Goal: Task Accomplishment & Management: Use online tool/utility

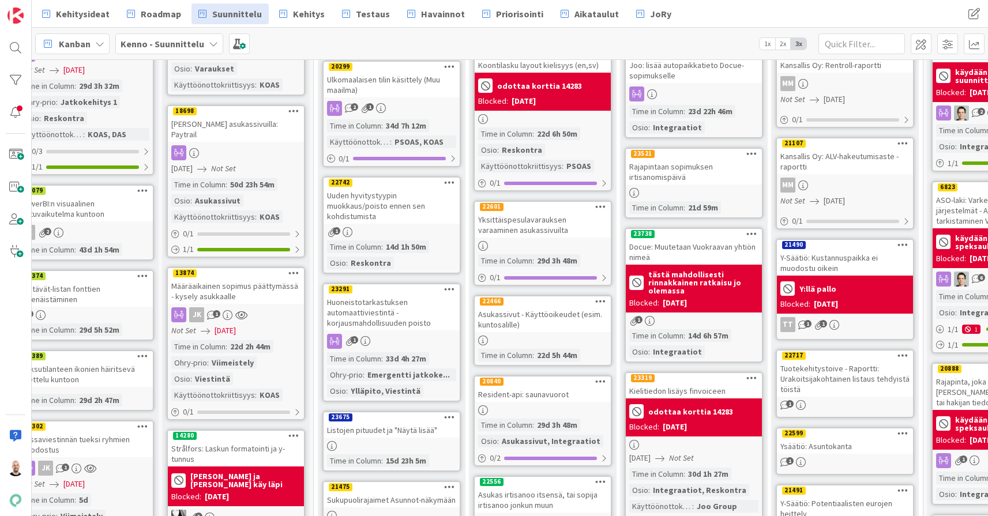
scroll to position [139, 325]
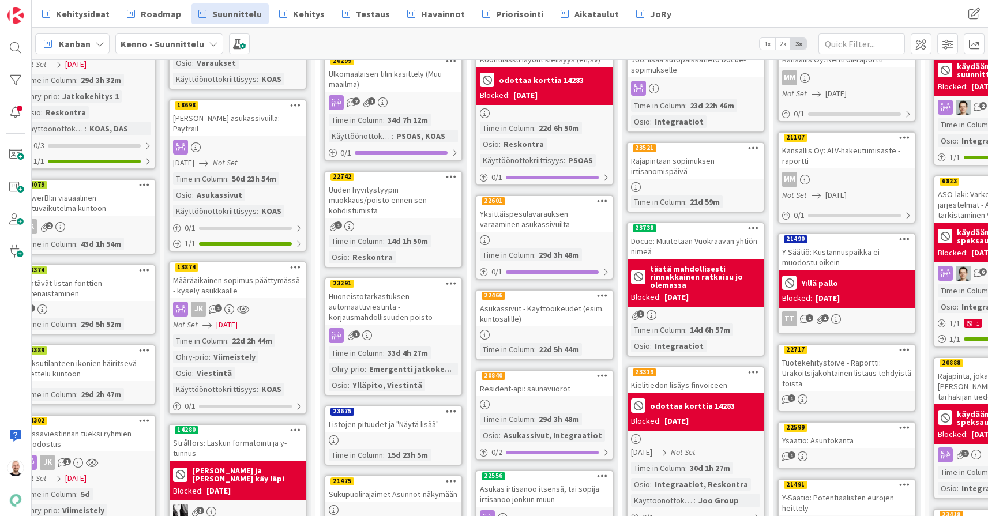
click at [393, 198] on div "Uuden hyvitystyypin muokkaus/poisto ennen sen kohdistumista" at bounding box center [393, 200] width 136 height 36
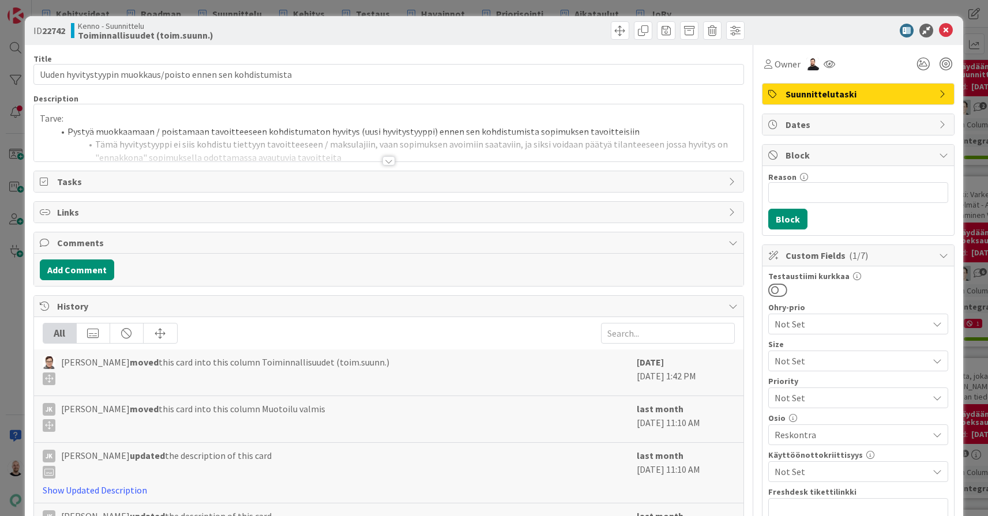
click at [386, 160] on div at bounding box center [388, 160] width 13 height 9
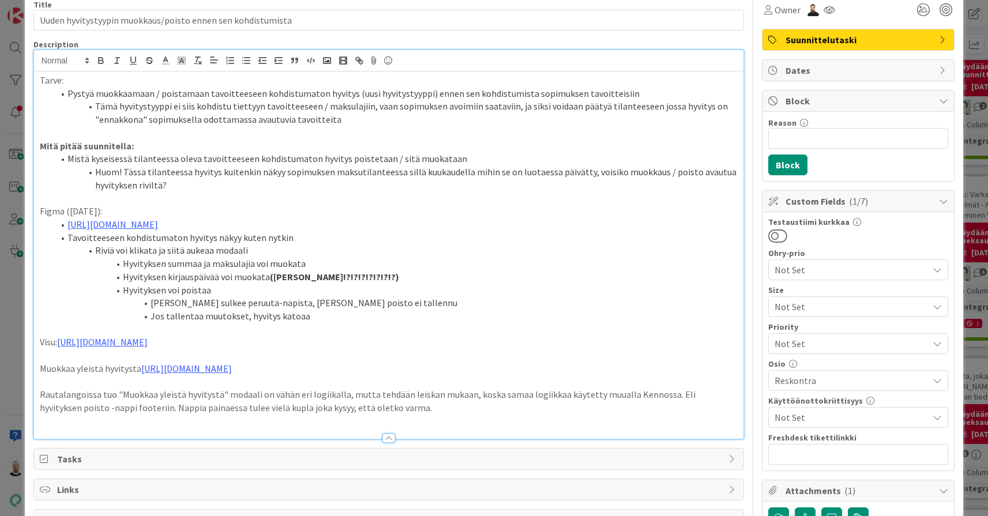
scroll to position [47, 0]
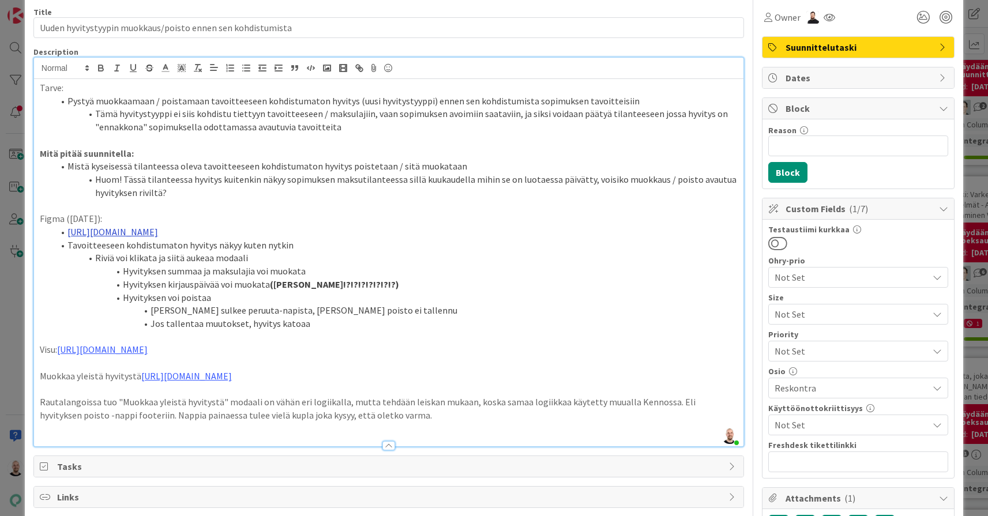
click at [158, 227] on link "https://www.figma.com/design/s06ePFuGvSFkRRSBp8p43G/Reskontra?node-id=27702-188…" at bounding box center [112, 232] width 91 height 12
click at [307, 247] on link "https://www.figma.com/design/s06ePFuGvSFkRRSBp8p43G/Reskontra?node-id=27702-188…" at bounding box center [267, 249] width 79 height 15
click at [477, 265] on li "Hyvityksen summaa ja maksulajia voi muokata" at bounding box center [396, 271] width 684 height 13
click at [148, 344] on link "https://www.figma.com/design/s06ePFuGvSFkRRSBp8p43G/Reskontra?node-id=28244-174…" at bounding box center [102, 350] width 91 height 12
click at [300, 364] on link "https://www.figma.com/design/s06ePFuGvSFkRRSBp8p43G/Reskontra?node-id=28244-174…" at bounding box center [260, 363] width 79 height 15
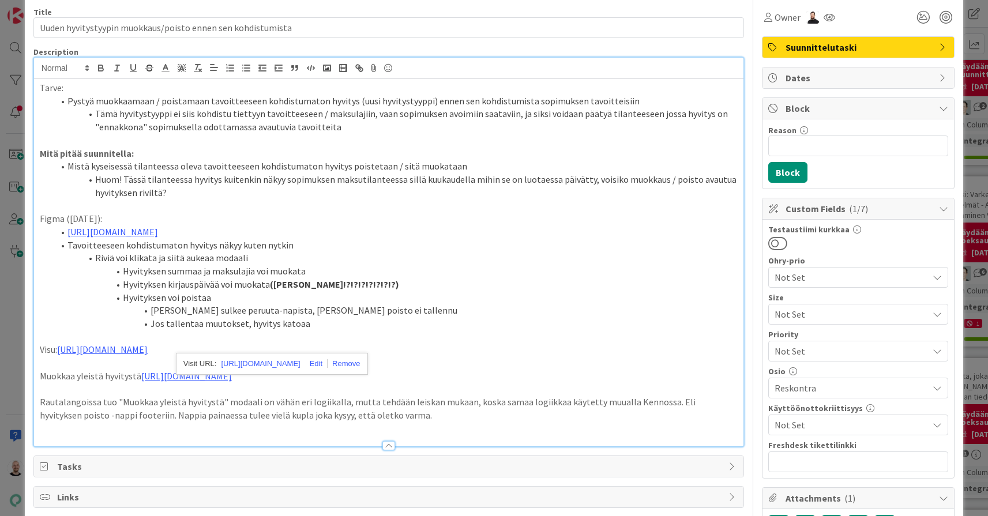
click at [380, 269] on li "Hyvityksen summaa ja maksulajia voi muokata" at bounding box center [396, 271] width 684 height 13
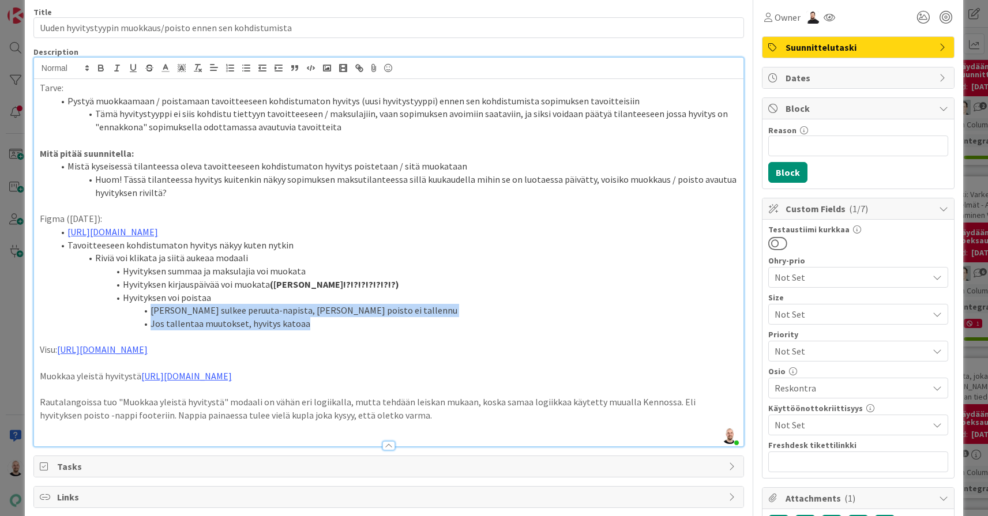
drag, startPoint x: 313, startPoint y: 316, endPoint x: 39, endPoint y: 302, distance: 274.8
click at [39, 302] on div "Tarve: Pystyä muokkaamaan / poistamaan tavoitteeseen kohdistumaton hyvitys (uus…" at bounding box center [388, 262] width 709 height 367
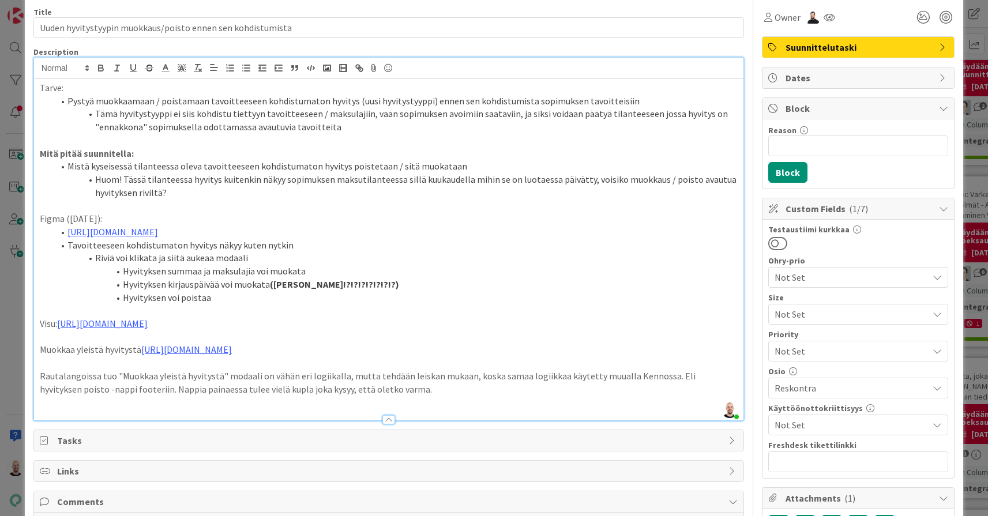
scroll to position [38, 0]
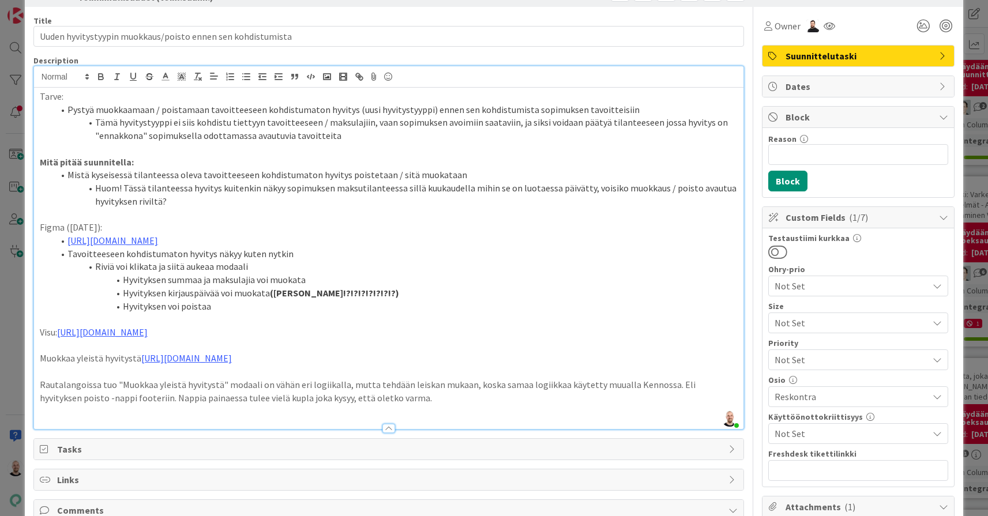
click at [386, 260] on li "Riviä voi klikata ja siitä aukeaa modaali" at bounding box center [396, 266] width 684 height 13
click at [447, 273] on li "Hyvityksen summaa ja maksulajia voi muokata" at bounding box center [396, 279] width 684 height 13
click at [126, 221] on p "Figma (4.9.2025):" at bounding box center [389, 227] width 698 height 13
click at [301, 261] on li "Riviä voi klikata ja siitä aukeaa modaali" at bounding box center [396, 266] width 684 height 13
click at [229, 303] on li "Hyvityksen voi poistaa" at bounding box center [396, 306] width 684 height 13
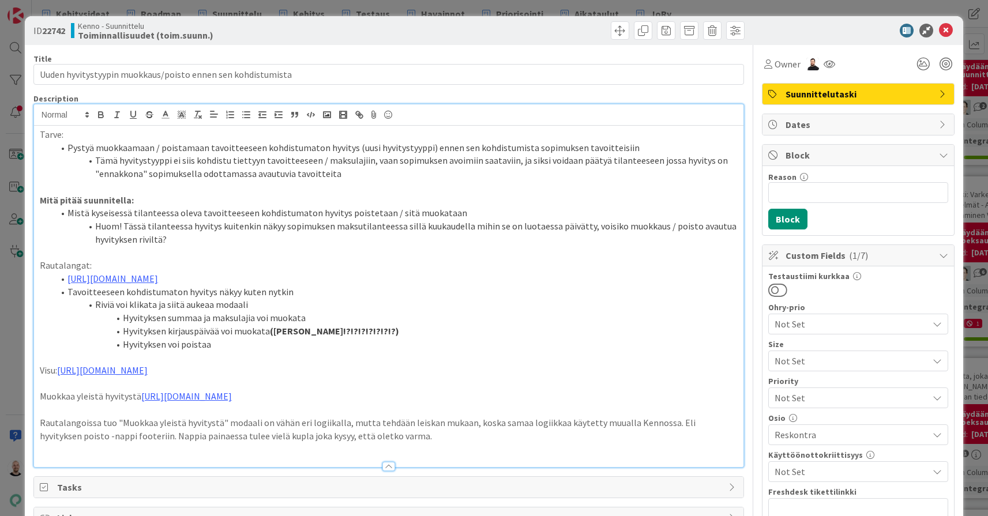
scroll to position [0, 0]
click at [172, 8] on div "ID 22742 Kenno - Suunnittelu Toiminnallisuudet (toim.suunn.) Title 59 / 128 Uud…" at bounding box center [494, 258] width 988 height 516
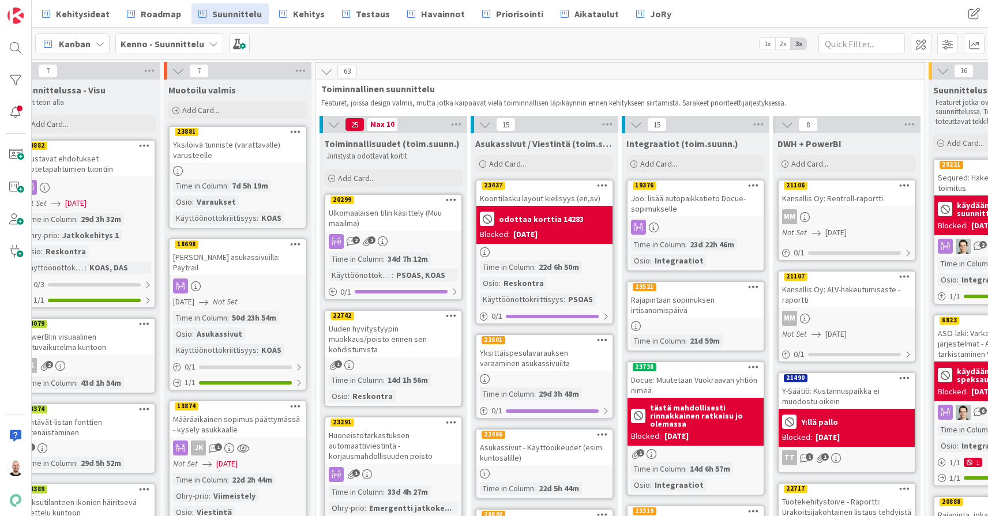
scroll to position [0, 325]
click at [379, 330] on div "Uuden hyvitystyypin muokkaus/poisto ennen sen kohdistumista" at bounding box center [393, 339] width 136 height 36
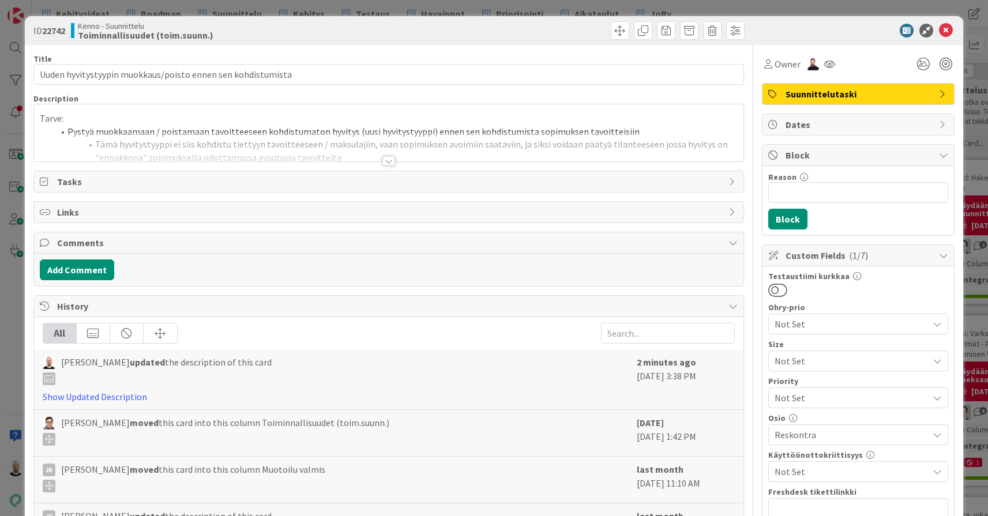
click at [389, 163] on div at bounding box center [388, 160] width 13 height 9
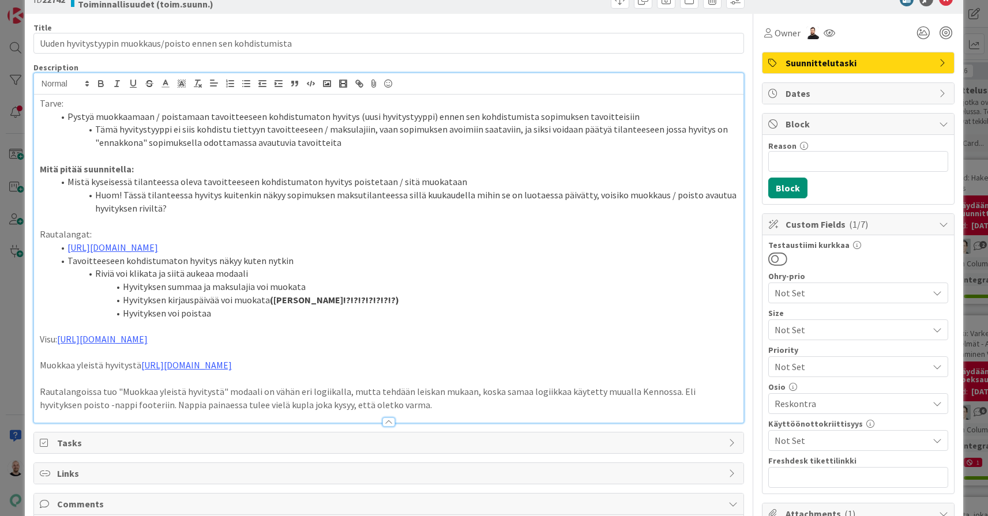
scroll to position [23, 0]
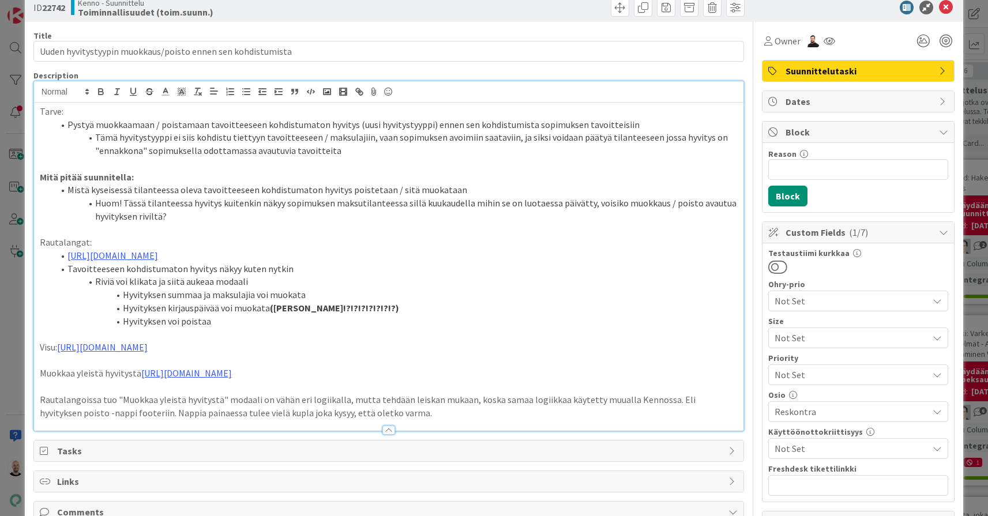
click at [86, 238] on p "Rautalangat:" at bounding box center [389, 242] width 698 height 13
click at [120, 237] on p "Rautalangat (HUOM. rautalangoista vanha versio, visut ajan tasalla):" at bounding box center [389, 242] width 698 height 13
click at [348, 236] on p "Rautalangat (HUOM. 15.10. rautalangoista vanha versio, visut ajan tasalla):" at bounding box center [389, 242] width 698 height 13
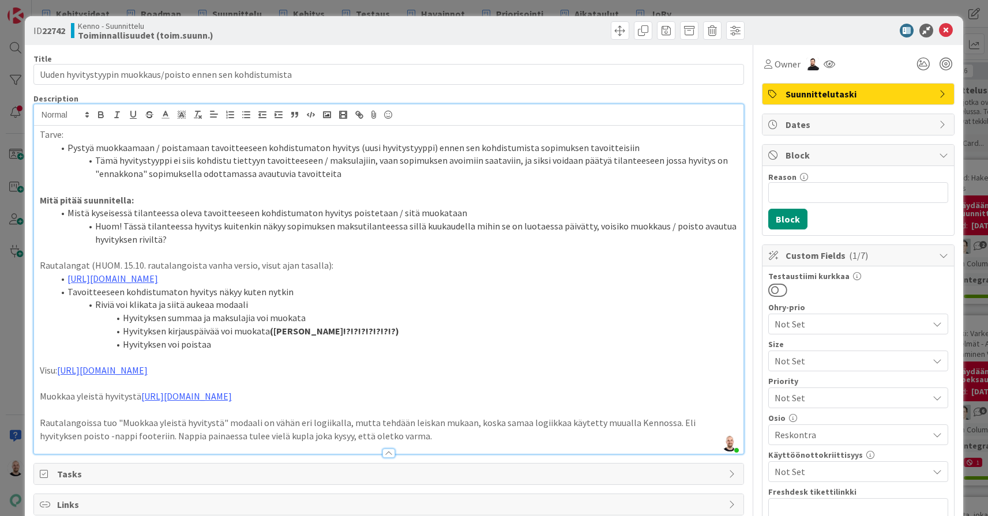
scroll to position [0, 0]
click at [944, 25] on icon at bounding box center [946, 31] width 14 height 14
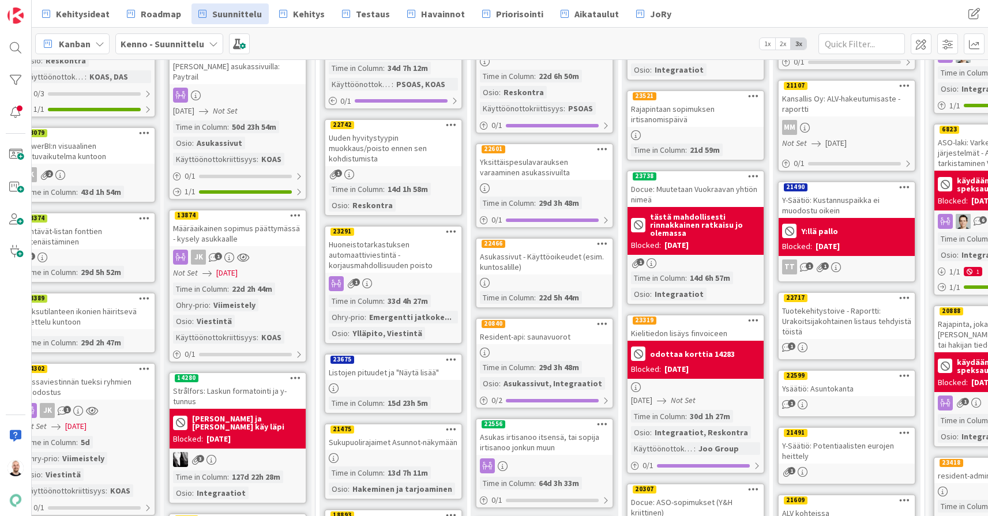
scroll to position [191, 330]
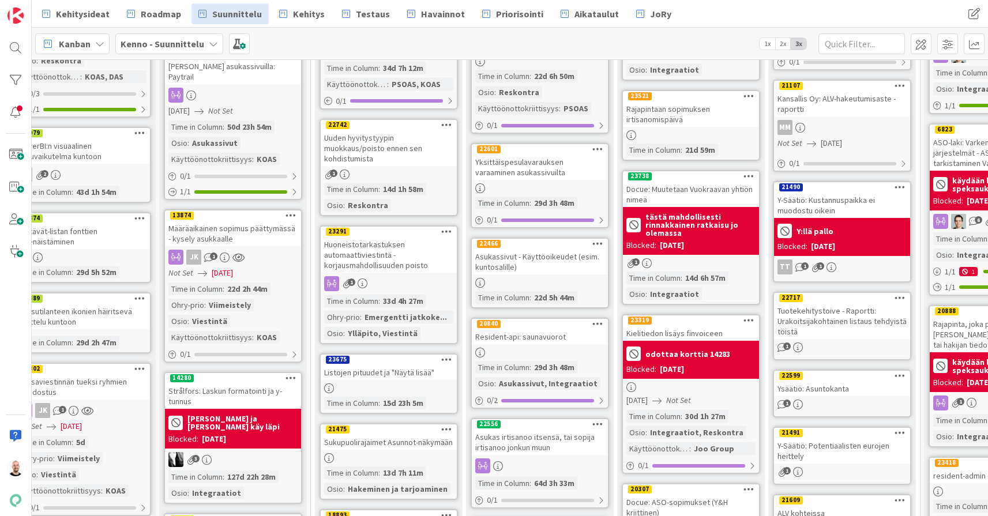
click at [386, 257] on div "Huoneistotarkastuksen automaattiviestintä - korjausmahdollisuuden poisto" at bounding box center [389, 255] width 136 height 36
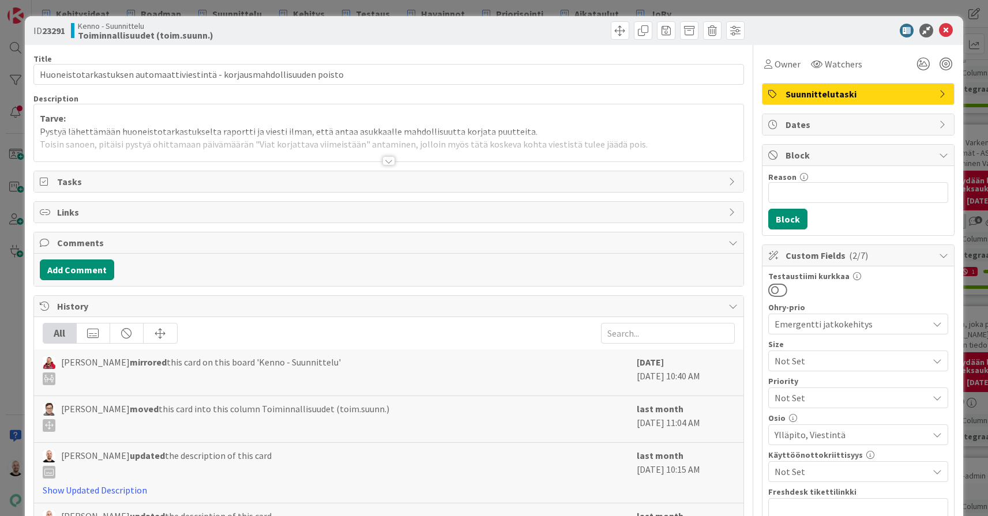
click at [391, 160] on div at bounding box center [388, 160] width 13 height 9
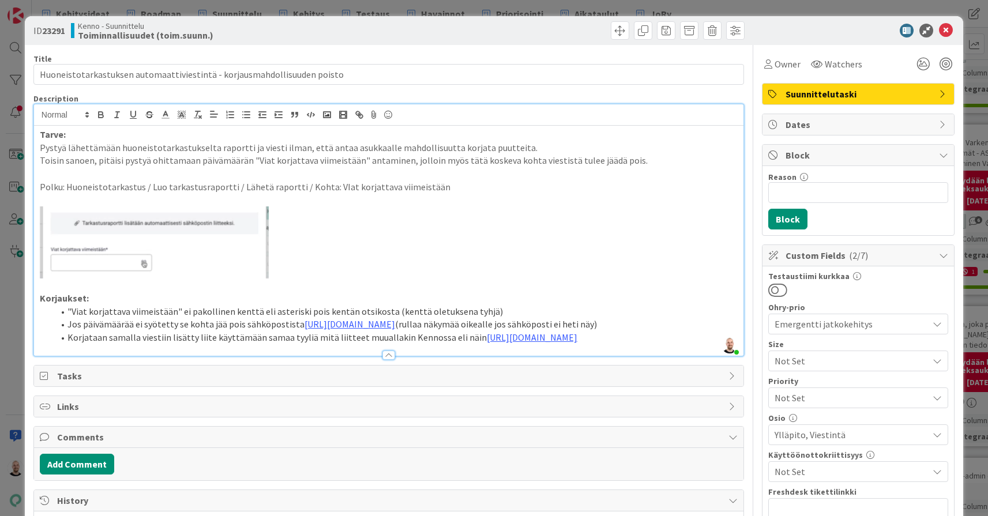
click at [496, 7] on div "ID 23291 Kenno - Suunnittelu Toiminnallisuudet (toim.suunn.) Title 72 / 128 Huo…" at bounding box center [494, 258] width 988 height 516
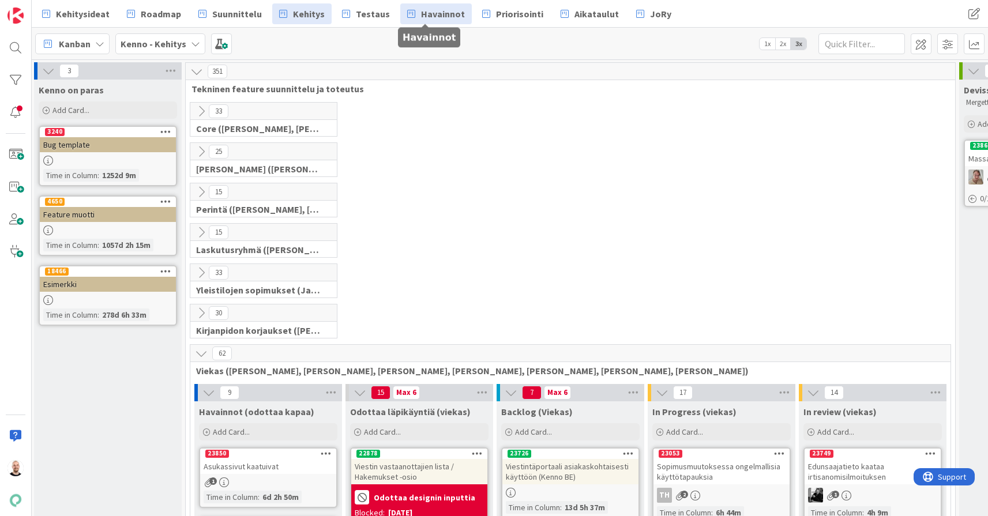
click at [426, 13] on span "Havainnot" at bounding box center [443, 14] width 44 height 14
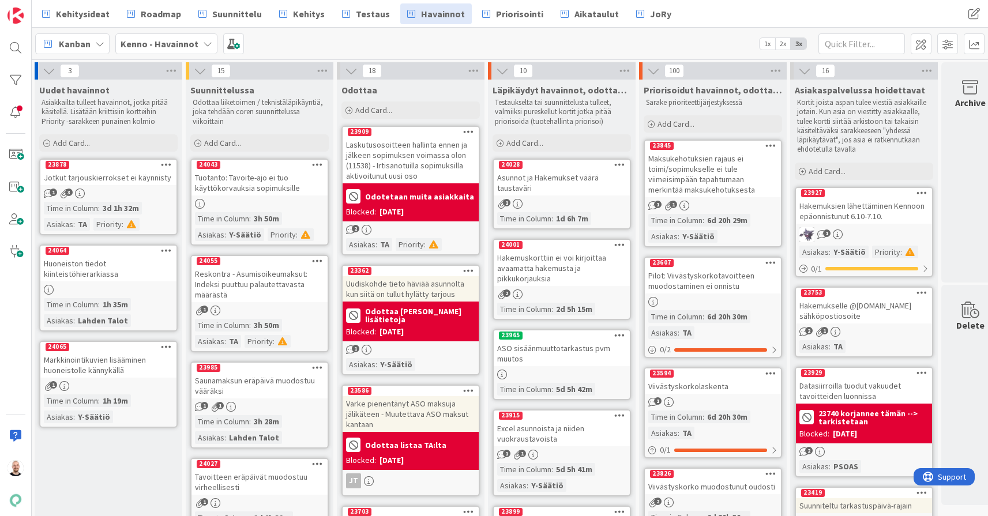
scroll to position [0, 1]
click at [569, 140] on div "Add Card..." at bounding box center [561, 142] width 138 height 17
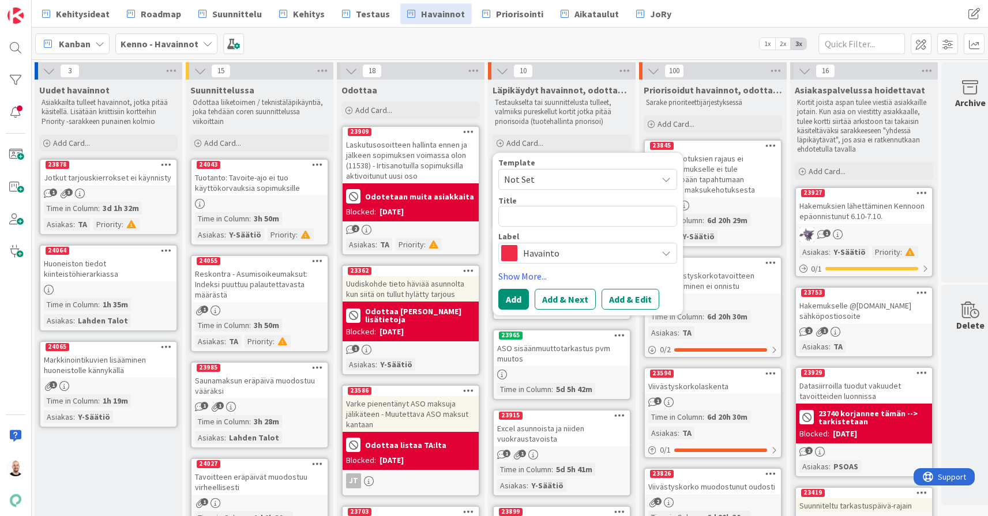
type textarea "x"
type textarea "M"
type textarea "x"
type textarea "Ma"
type textarea "x"
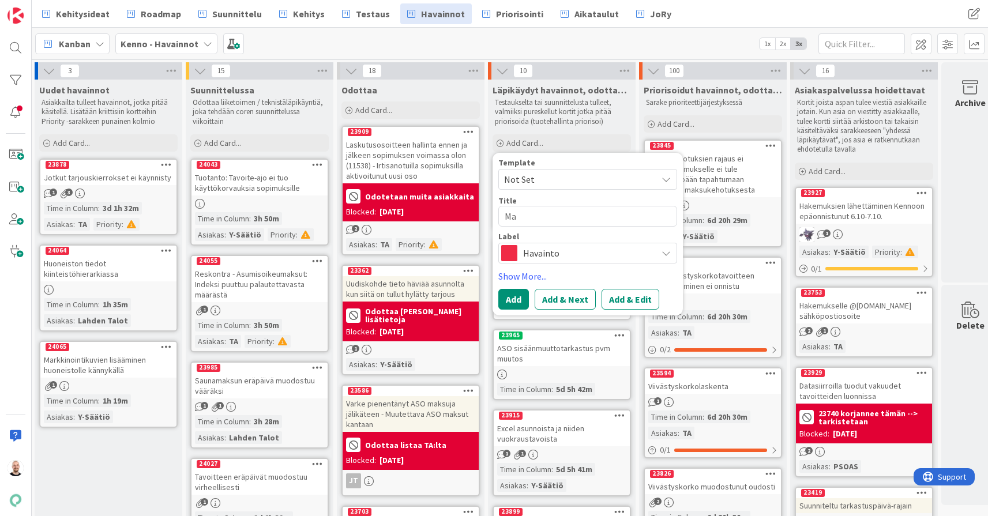
type textarea "Mas"
type textarea "x"
type textarea "Mass"
type textarea "x"
type textarea "Massa"
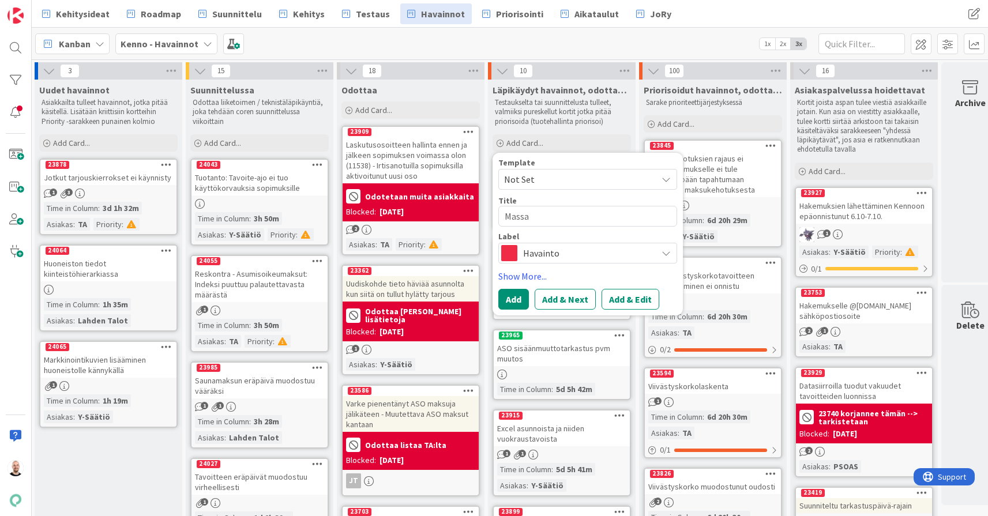
type textarea "x"
type textarea "Massav"
type textarea "x"
type textarea "Massavi"
type textarea "x"
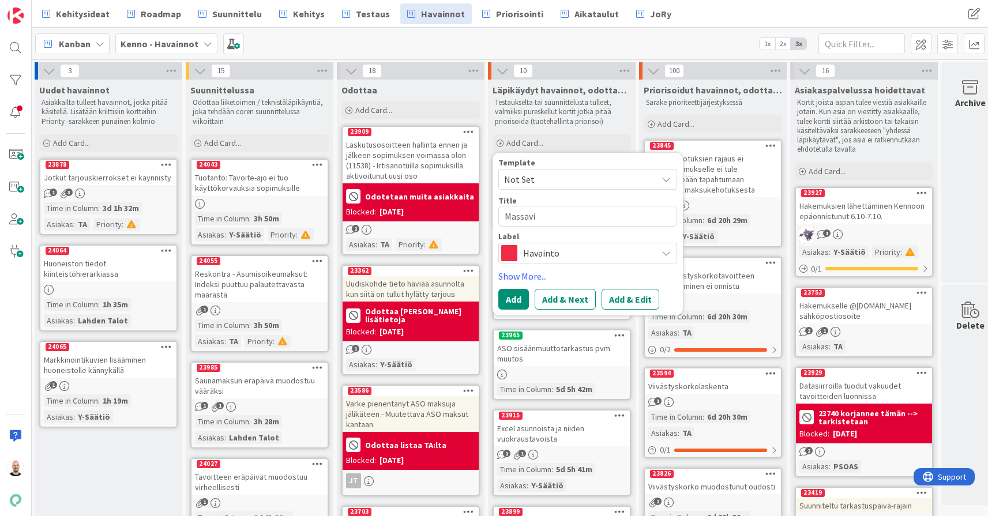
type textarea "Massavie"
type textarea "x"
type textarea "Massavies"
type textarea "x"
type textarea "Massaviest"
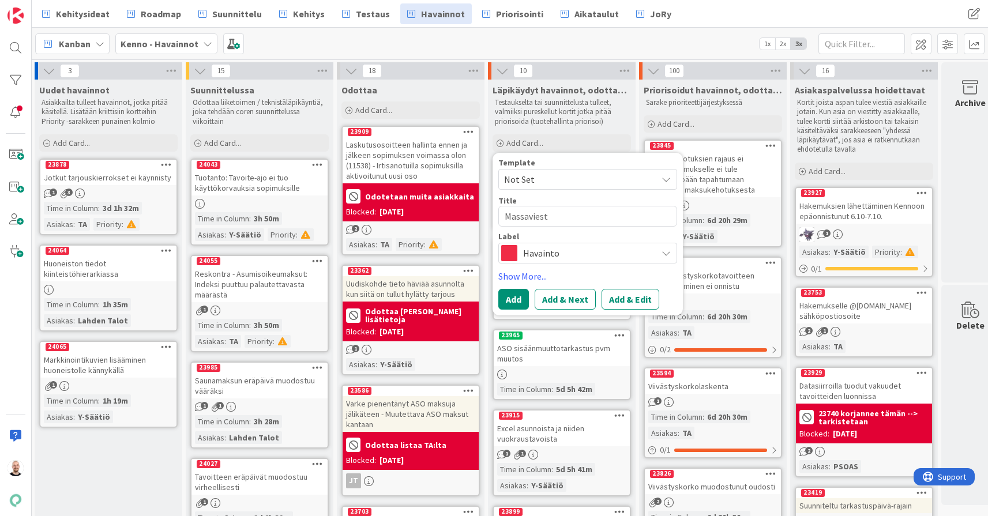
type textarea "x"
type textarea "Massaviesti"
type textarea "x"
type textarea "Massaviestin"
type textarea "x"
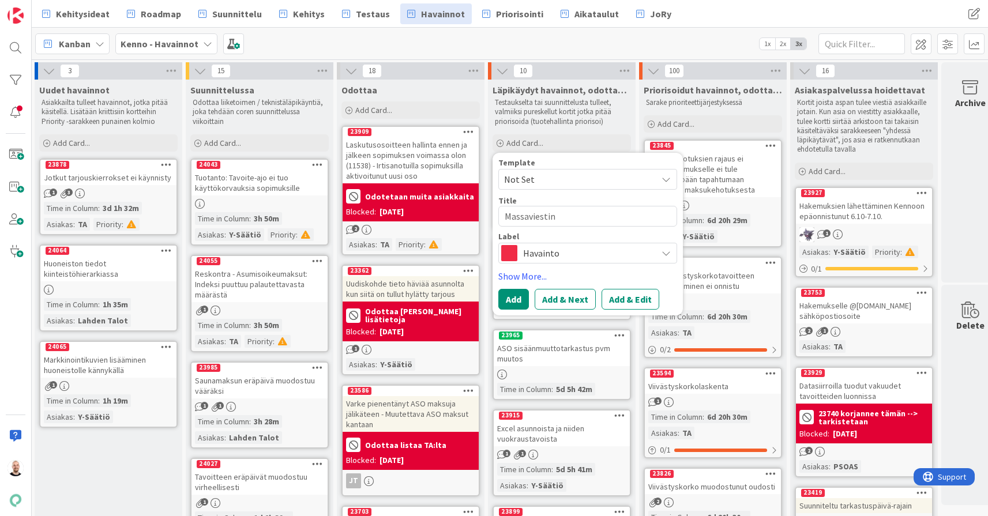
type textarea "Massaviestinn"
type textarea "x"
type textarea "Massaviestinnä"
type textarea "x"
type textarea "Massaviestinnän"
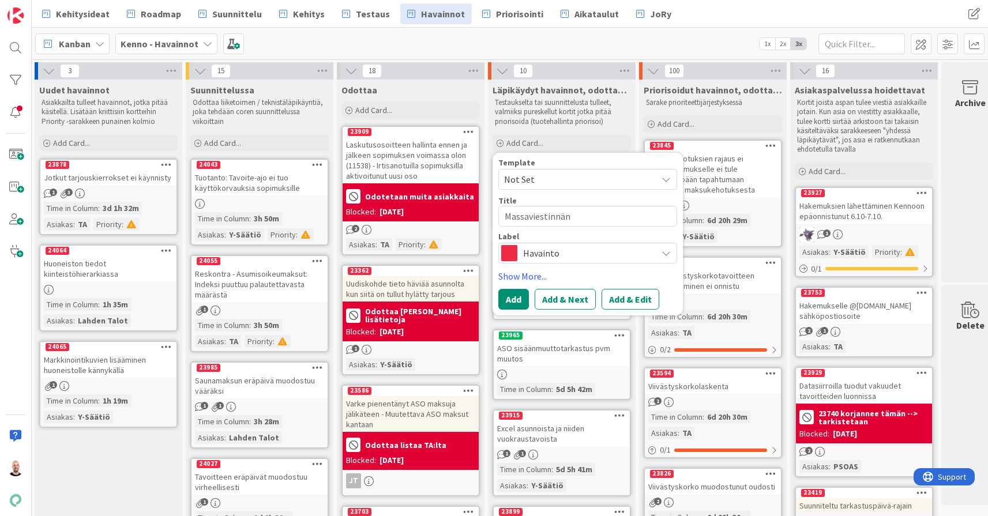
type textarea "x"
type textarea "Massaviestinnän r"
type textarea "x"
type textarea "Massaviestinnän raj"
type textarea "x"
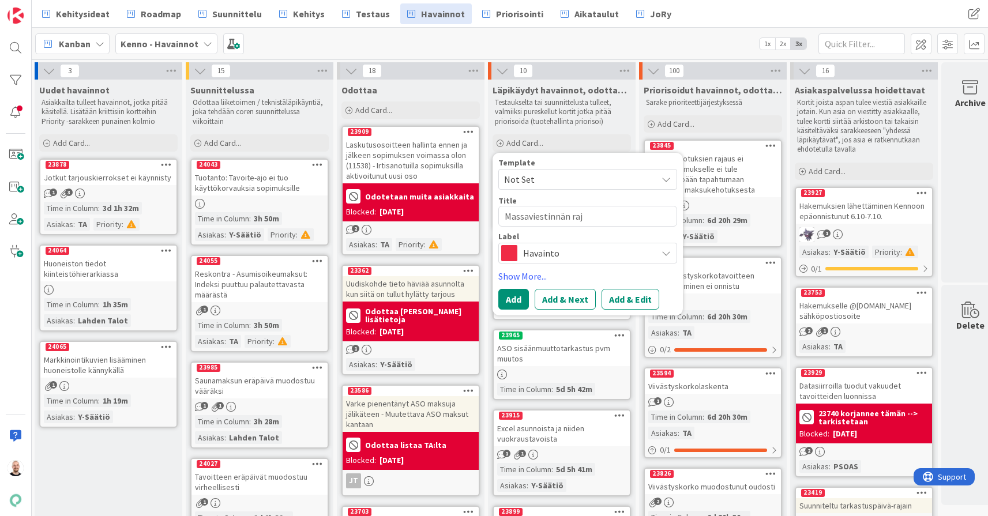
type textarea "Massaviestinnän [DATE]"
type textarea "x"
type textarea "Massaviestinnän rajai"
type textarea "x"
type textarea "Massaviestinnän rajaim"
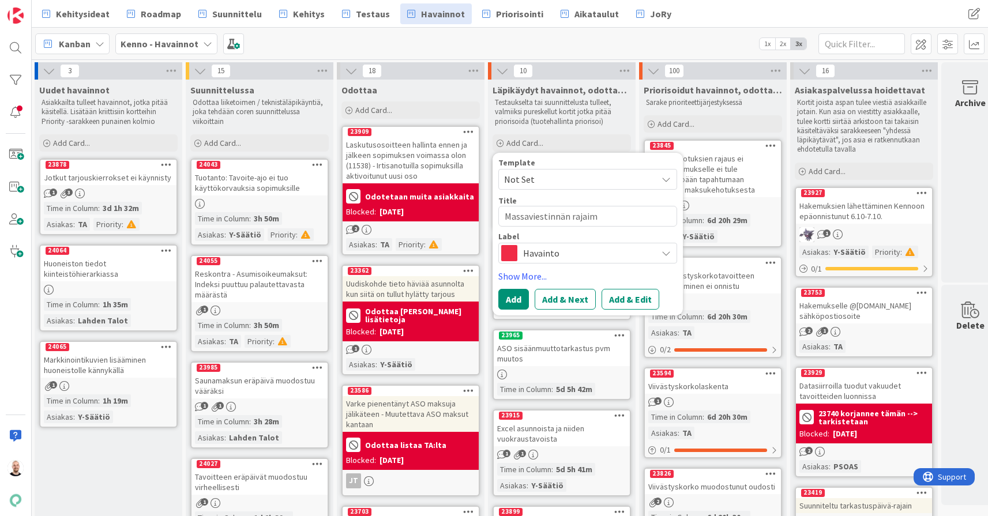
type textarea "x"
type textarea "Massaviestinnän rajaime"
type textarea "x"
type textarea "Massaviestinnän rajaimet"
click at [635, 298] on button "Add & Edit" at bounding box center [630, 299] width 58 height 21
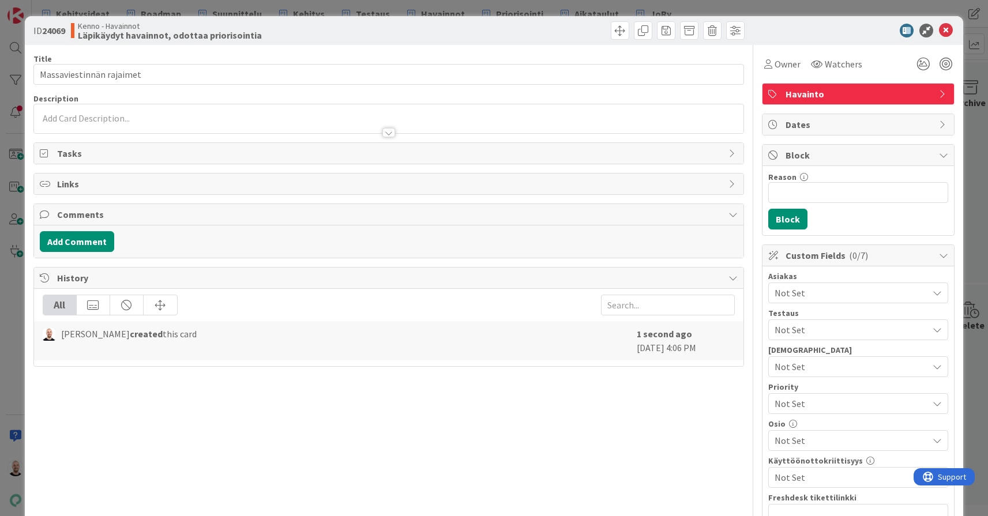
click at [384, 131] on div at bounding box center [388, 132] width 13 height 9
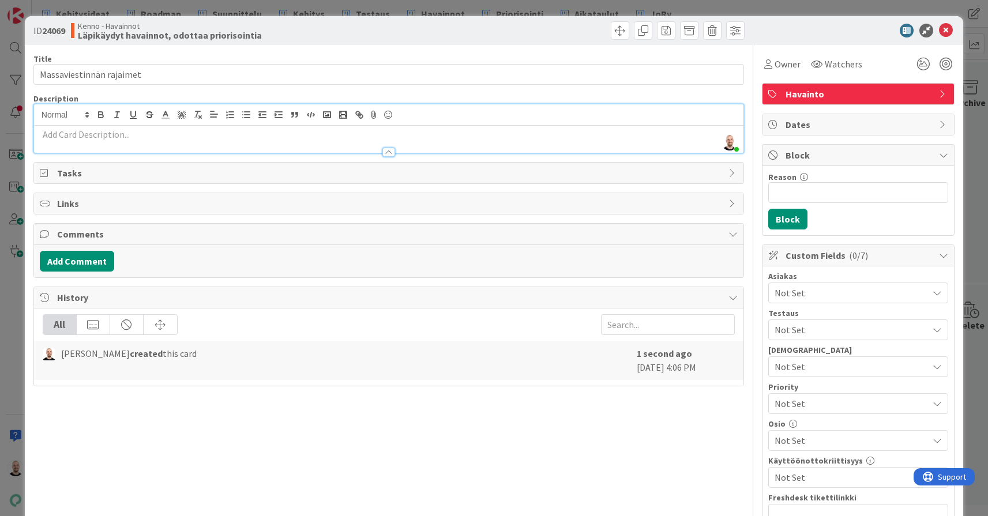
click at [323, 137] on p at bounding box center [389, 134] width 698 height 13
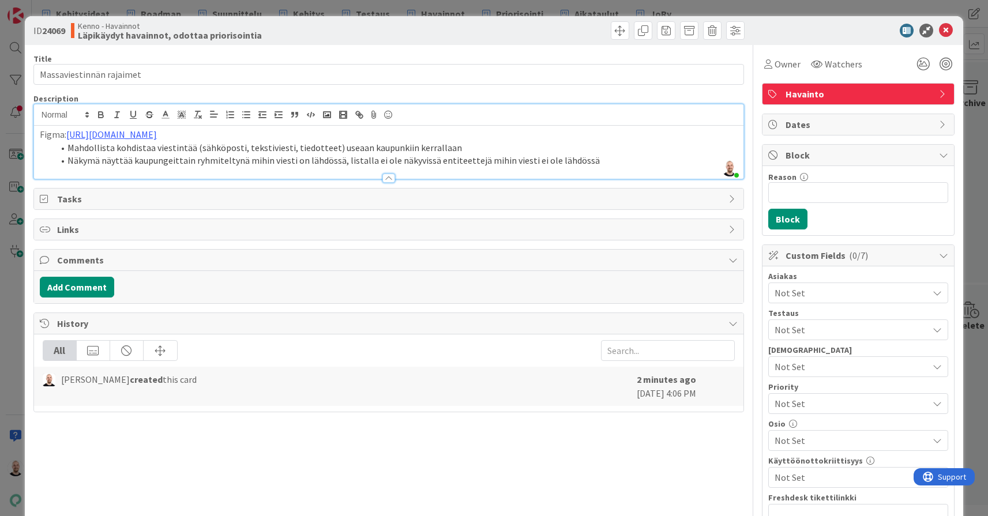
click at [270, 161] on li "Näkymä näyttää kaupungeittain ryhmiteltynä mihin viesti on lähdössä, listalla e…" at bounding box center [396, 160] width 684 height 13
click at [374, 160] on li "Näkymä näyttää kaupungeittain ryhmiteltynä mihin kaikkialle viesti on lähdössä,…" at bounding box center [396, 160] width 684 height 13
click at [430, 161] on li "Näkymä näyttää kaupungeittain ryhmiteltynä mihin kaikkialle viesti on lähdössä,…" at bounding box center [396, 160] width 684 height 13
drag, startPoint x: 416, startPoint y: 157, endPoint x: 418, endPoint y: 164, distance: 7.3
click at [416, 157] on li "Näkymä näyttää kaupungeittain ryhmiteltynä mihin kaikkialle viesti on lähdössä,…" at bounding box center [396, 160] width 684 height 13
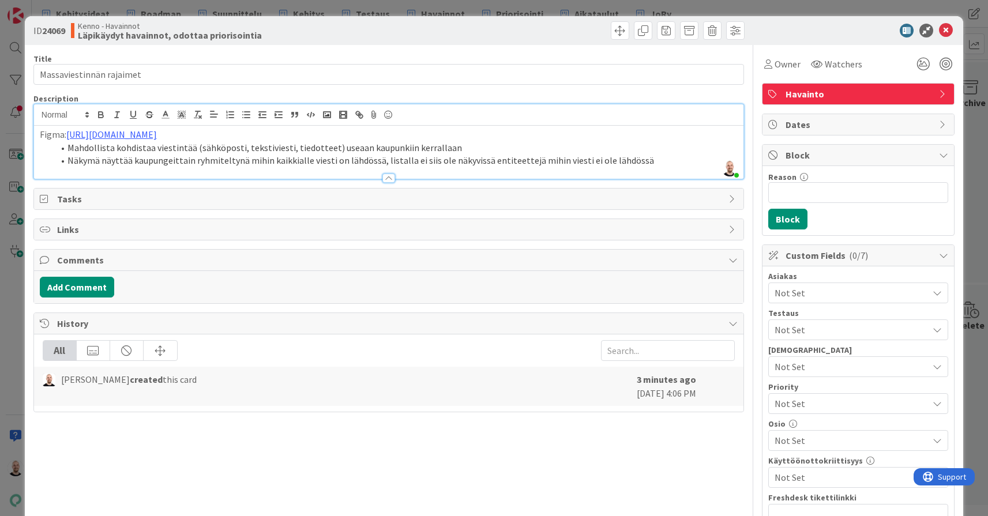
click at [666, 154] on li "Näkymä näyttää kaupungeittain ryhmiteltynä mihin kaikkialle viesti on lähdössä,…" at bounding box center [396, 160] width 684 height 13
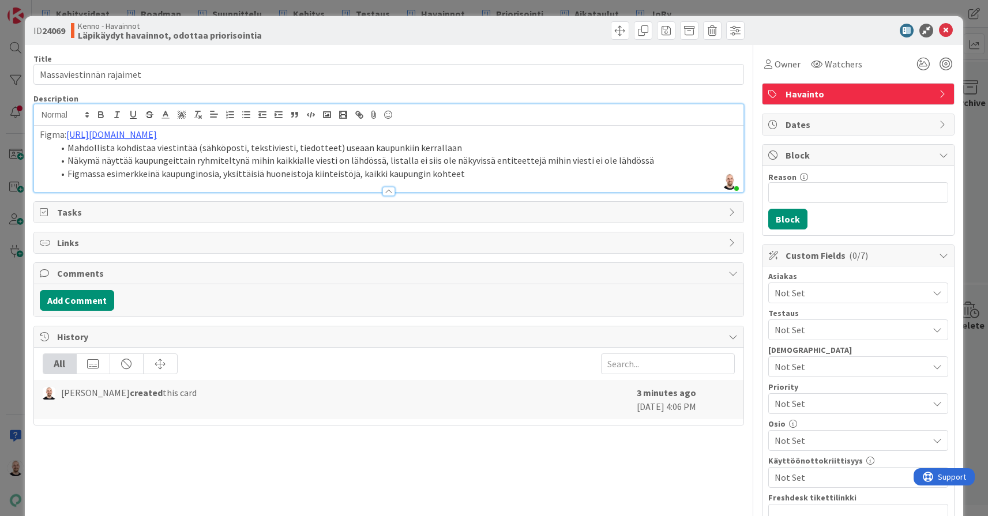
click at [521, 172] on li "Figmassa esimerkkeinä kaupunginosia, yksittäisiä huoneistoja kiinteistöjä, kaik…" at bounding box center [396, 173] width 684 height 13
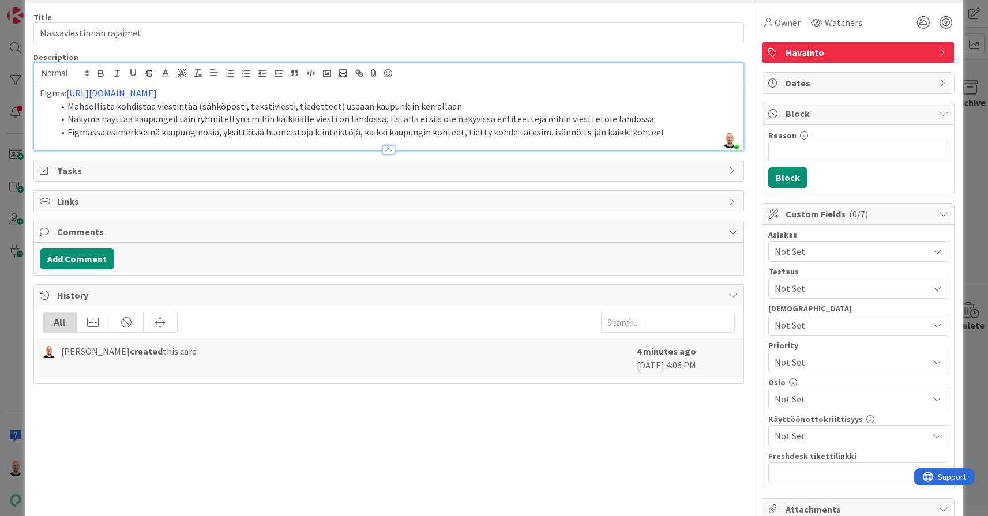
scroll to position [39, 0]
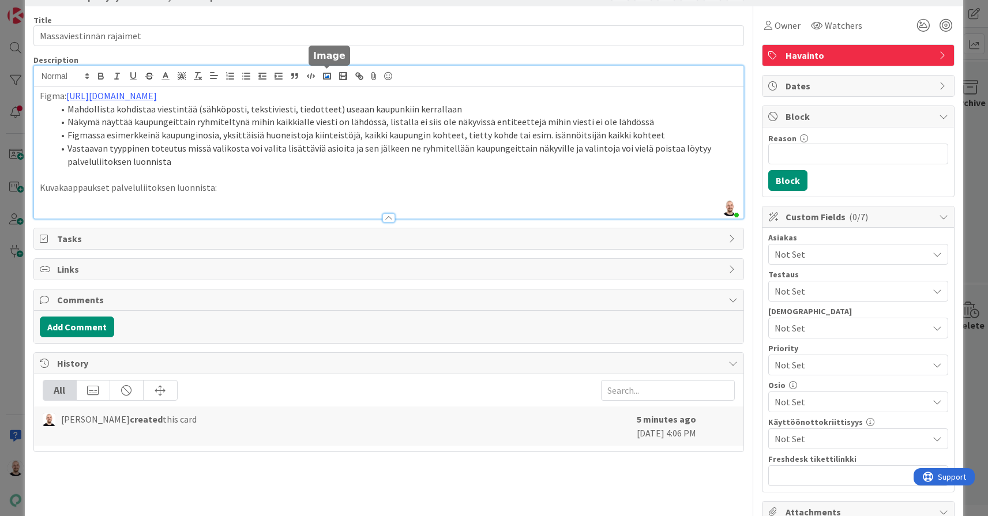
click at [330, 74] on rect "button" at bounding box center [326, 76] width 7 height 6
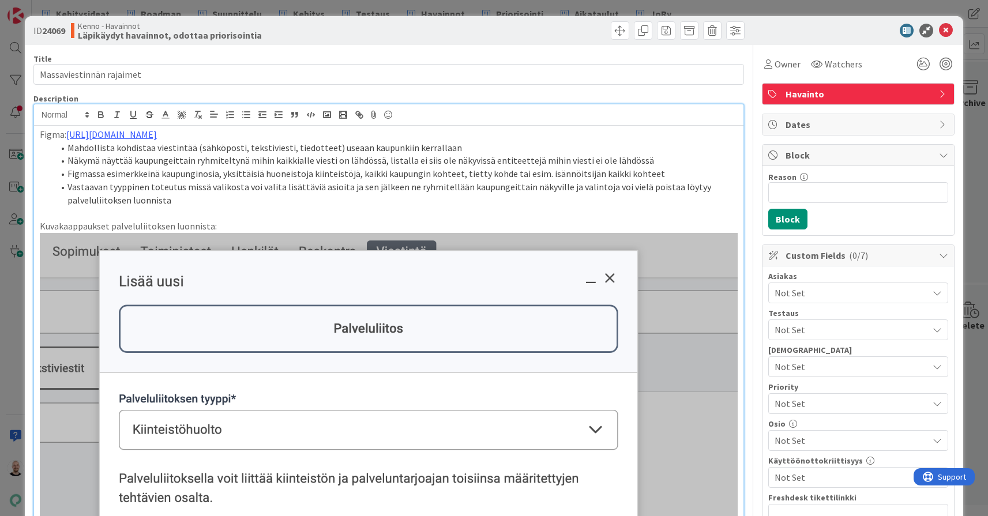
scroll to position [0, 0]
click at [327, 114] on icon "button" at bounding box center [327, 115] width 10 height 10
click at [205, 198] on li "Vastaavan tyyppinen toteutus missä valikosta voi valita lisättäviä asioita ja s…" at bounding box center [396, 193] width 684 height 26
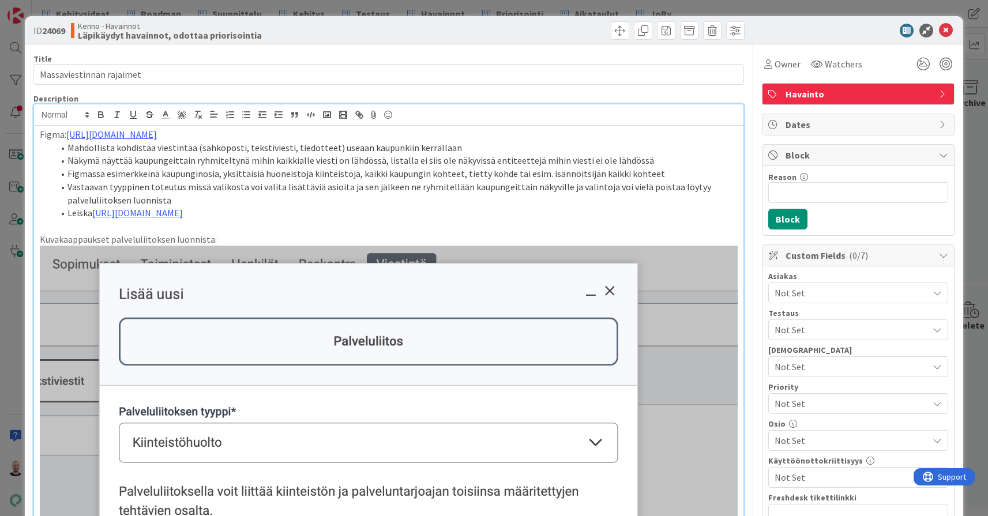
click at [525, 220] on li "Leiska [URL][DOMAIN_NAME]" at bounding box center [396, 212] width 684 height 13
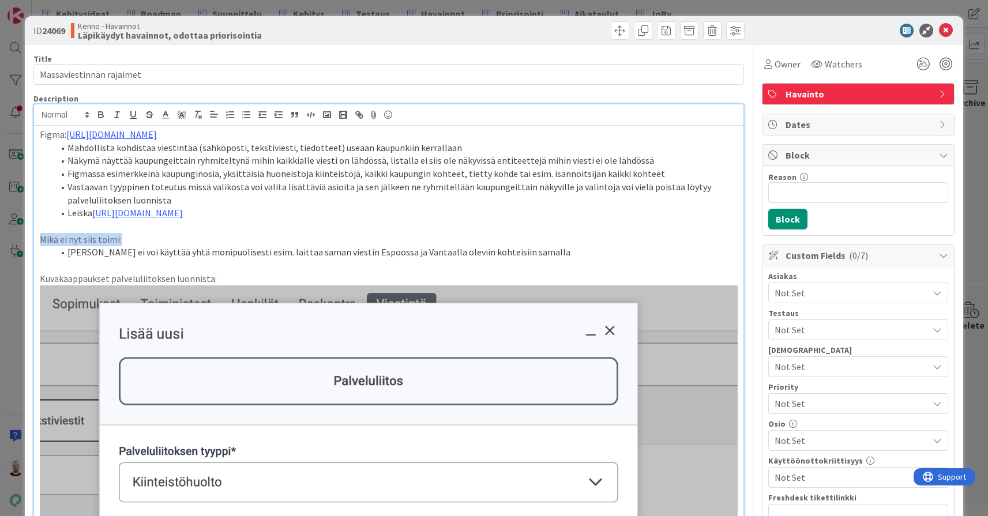
drag, startPoint x: 131, startPoint y: 247, endPoint x: 34, endPoint y: 244, distance: 96.9
click at [104, 111] on icon "button" at bounding box center [101, 115] width 10 height 10
click at [280, 256] on li "[PERSON_NAME] ei voi käyttää yhtä monipuolisesti esim. laittaa saman viestin Es…" at bounding box center [396, 252] width 684 height 13
click at [269, 259] on li "[PERSON_NAME] ei voi käyttää yhtä monipuolisesti esim. laittaa saman viestin Es…" at bounding box center [396, 252] width 684 height 13
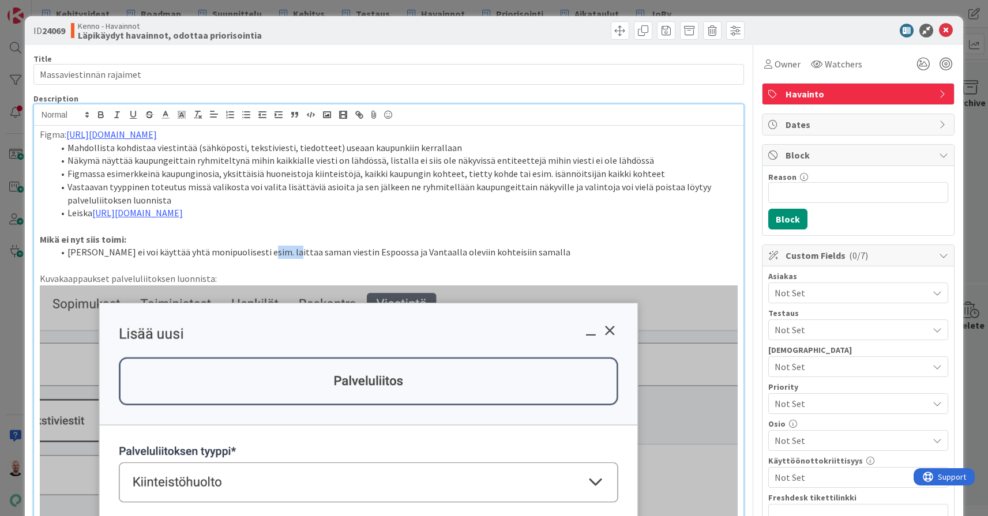
click at [269, 259] on li "[PERSON_NAME] ei voi käyttää yhtä monipuolisesti esim. laittaa saman viestin Es…" at bounding box center [396, 252] width 684 height 13
click at [285, 259] on li "[PERSON_NAME] ei voi käyttää yhtä monipuolisesti esim. laittaa saman viestin Es…" at bounding box center [396, 252] width 684 height 13
click at [280, 259] on li "[PERSON_NAME] ei voi käyttää yhtä monipuolisesti esim. laittaa saman viestin Es…" at bounding box center [396, 252] width 684 height 13
click at [555, 259] on li "[PERSON_NAME] ei voi käyttää yhtä monipuolisesti esim. laittaa yhdellä kertaa s…" at bounding box center [396, 252] width 684 height 13
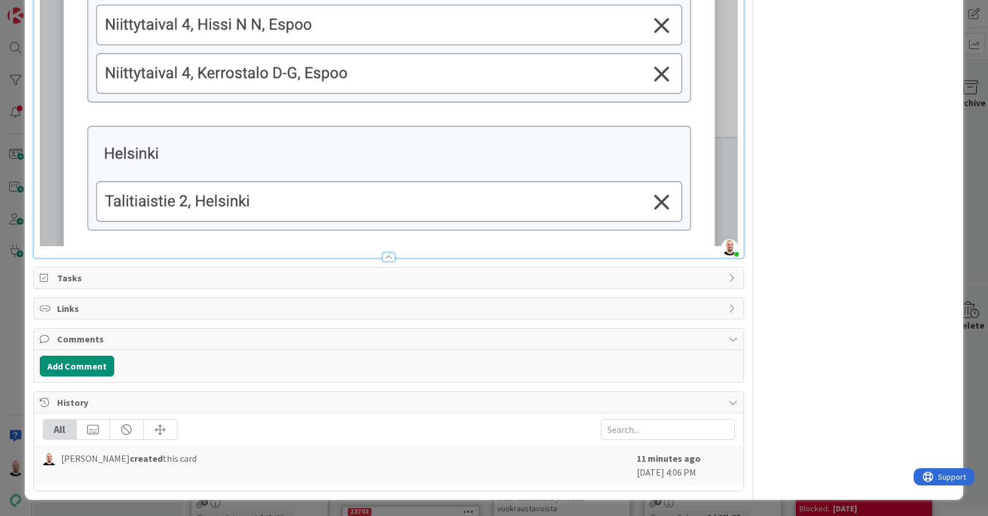
scroll to position [1180, 0]
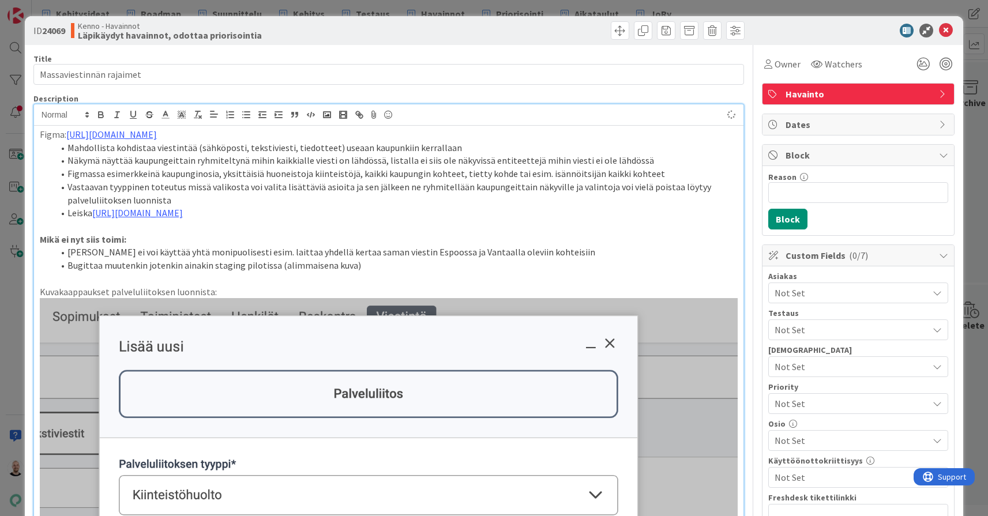
scroll to position [0, 0]
click at [328, 112] on rect "button" at bounding box center [326, 115] width 7 height 6
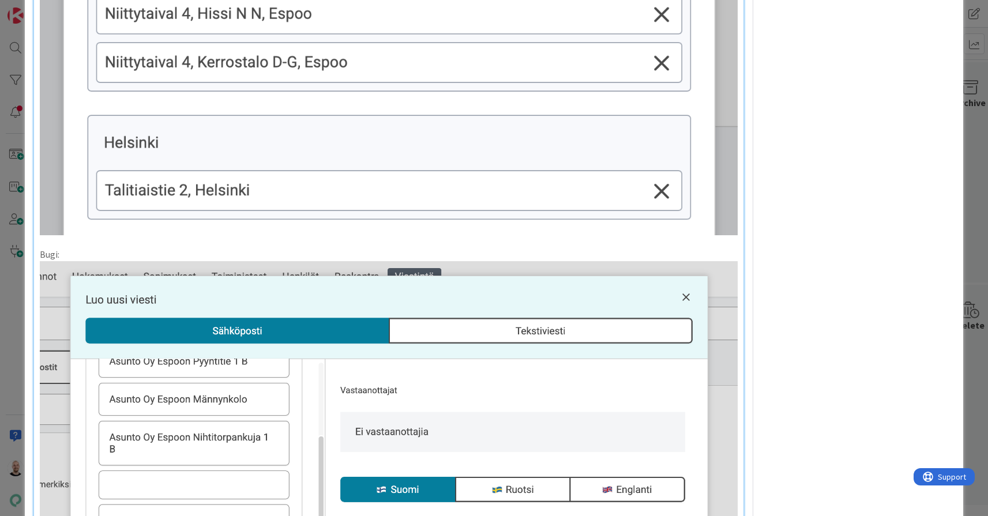
scroll to position [1180, 0]
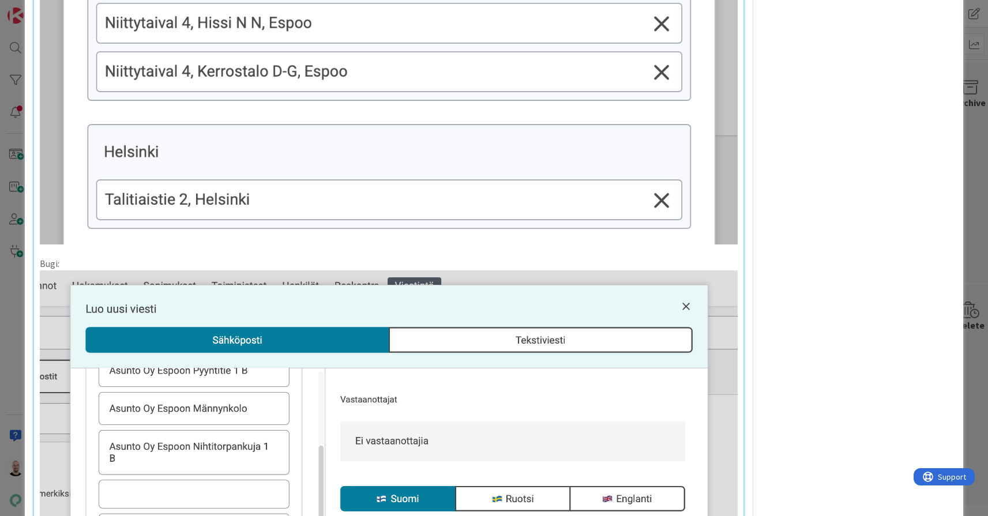
click at [56, 270] on p "Bugi:" at bounding box center [389, 263] width 698 height 13
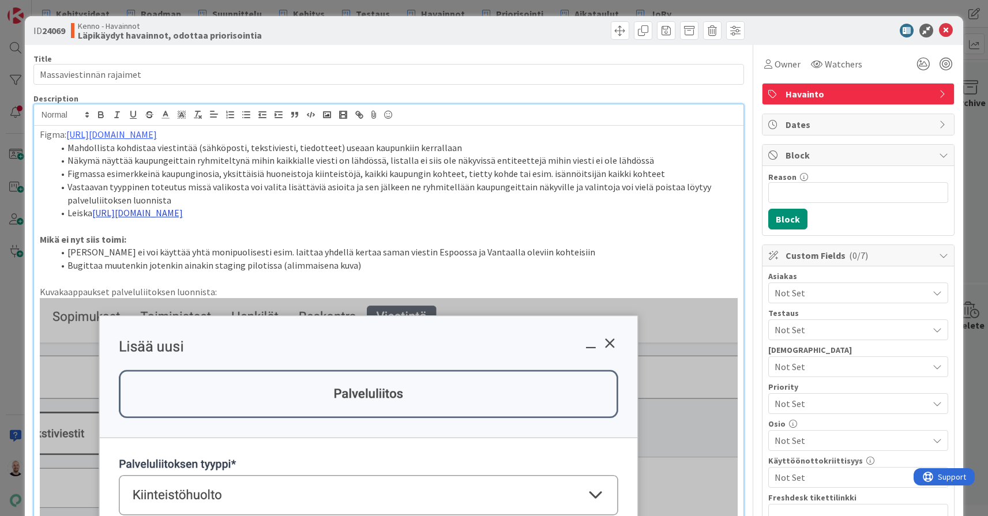
scroll to position [0, 0]
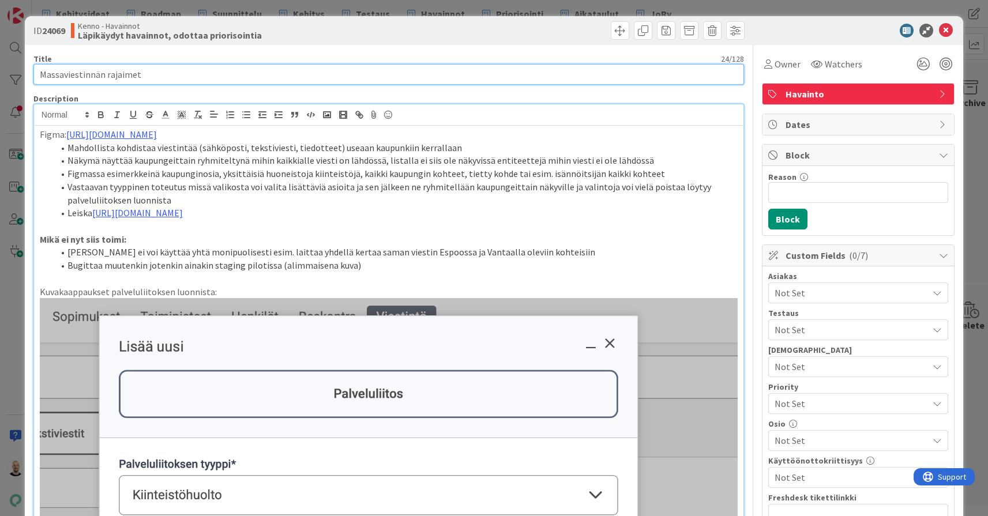
click at [206, 77] on input "Massaviestinnän rajaimet" at bounding box center [388, 74] width 710 height 21
click at [142, 74] on input "Massaviestinnän rajaimien toimintalogiikan parannus" at bounding box center [388, 74] width 710 height 21
type input "Massaviestinnän rajainten toimintalogiikan parannus"
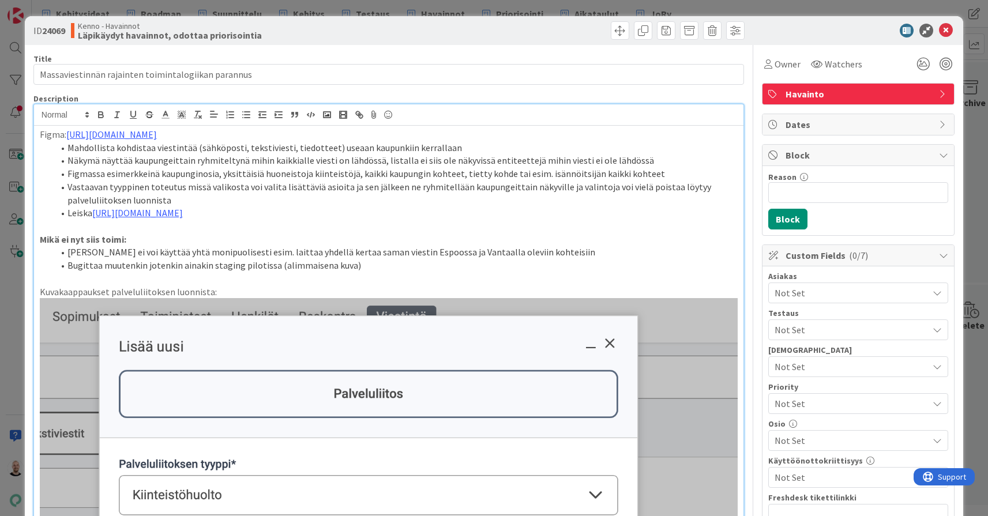
click at [317, 7] on div "ID 24069 Kenno - Havainnot Läpikäydyt havainnot, odottaa priorisointia Title 51…" at bounding box center [494, 258] width 988 height 516
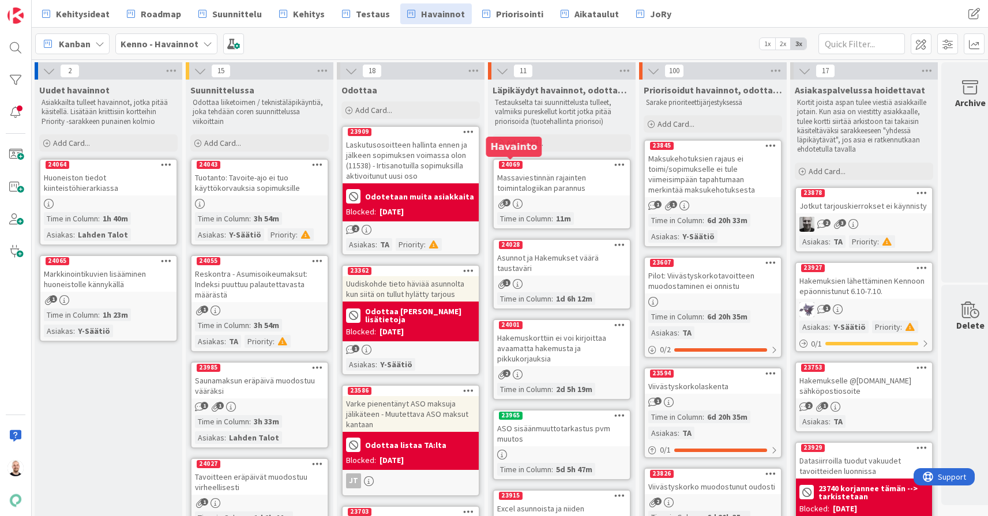
click at [538, 182] on div "Massaviestinnän rajainten toimintalogiikan parannus" at bounding box center [561, 182] width 136 height 25
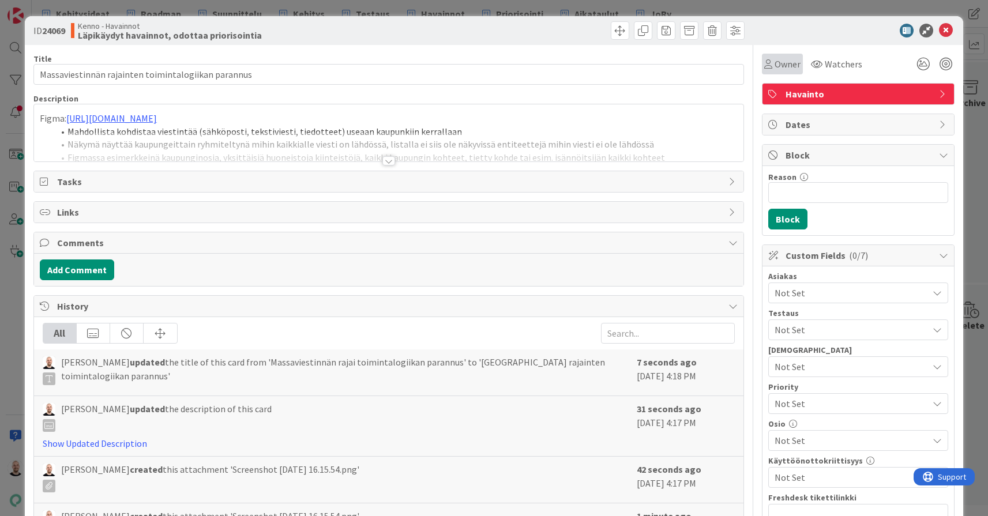
click at [794, 67] on span "Owner" at bounding box center [787, 64] width 26 height 14
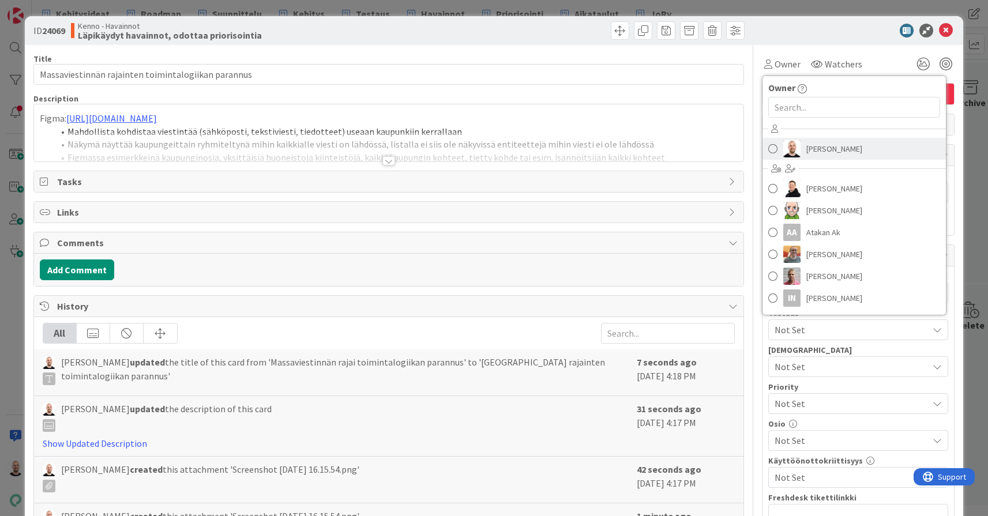
click at [821, 156] on span "[PERSON_NAME]" at bounding box center [834, 148] width 56 height 17
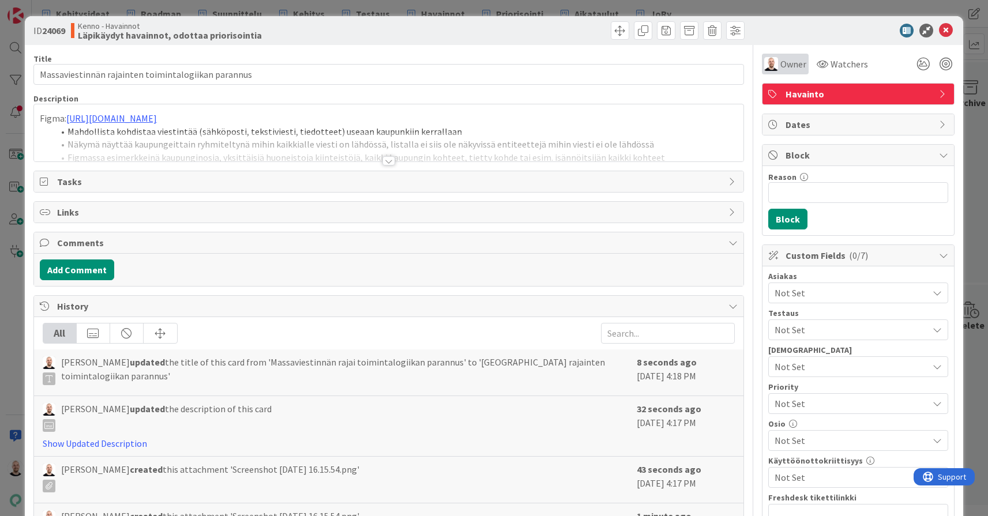
click at [789, 67] on span "Owner" at bounding box center [793, 64] width 26 height 14
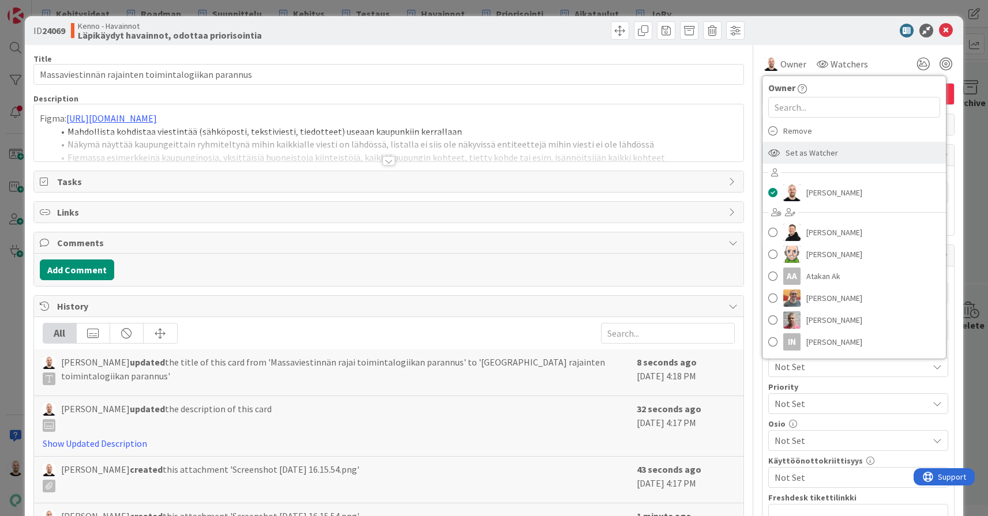
click at [802, 152] on span "Set as Watcher" at bounding box center [811, 152] width 52 height 17
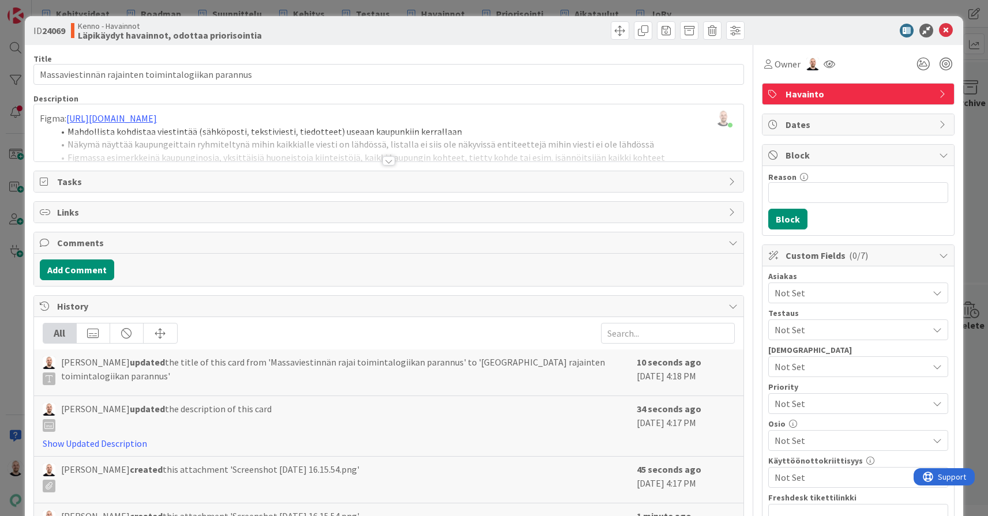
click at [388, 162] on div at bounding box center [388, 160] width 13 height 9
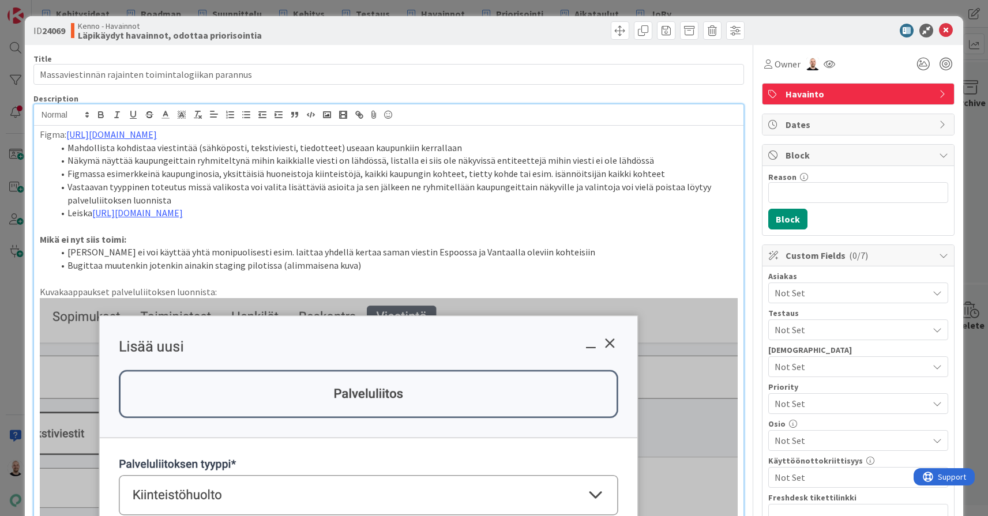
click at [514, 220] on li "Leiska [URL][DOMAIN_NAME]" at bounding box center [396, 212] width 684 height 13
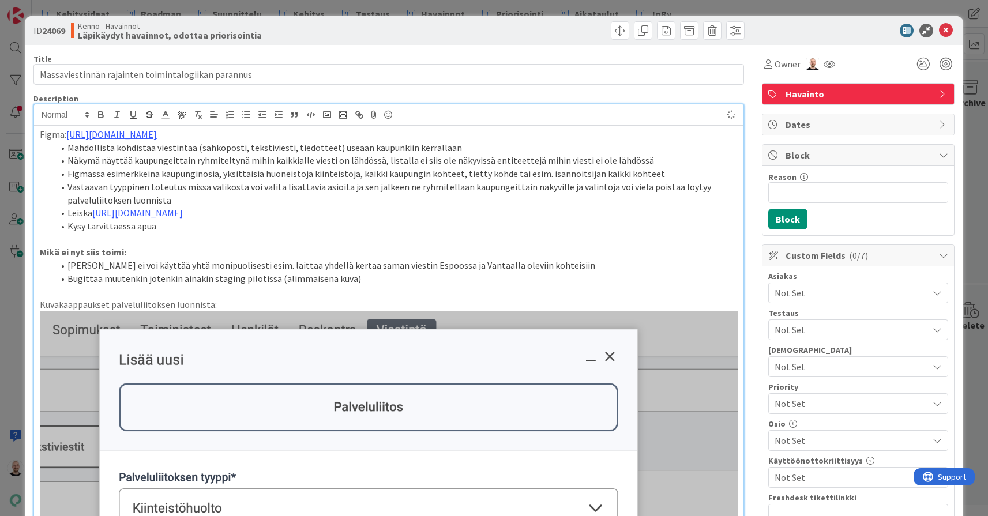
click at [664, 9] on div "ID 24069 Kenno - Havainnot Läpikäydyt havainnot, odottaa priorisointia Title 51…" at bounding box center [494, 258] width 988 height 516
